Goal: Information Seeking & Learning: Learn about a topic

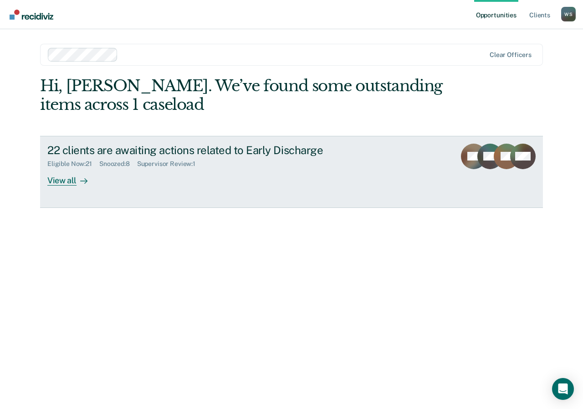
click at [60, 180] on div "View all" at bounding box center [72, 177] width 51 height 18
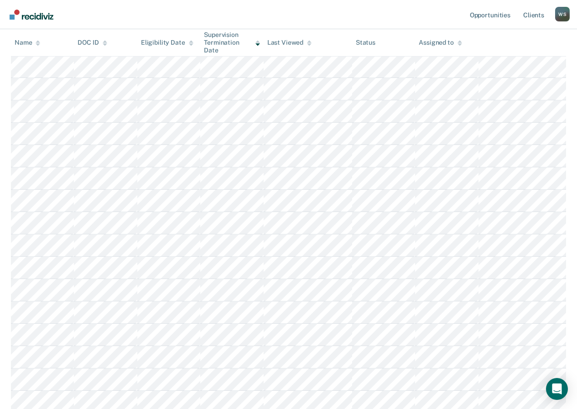
scroll to position [74, 0]
